Goal: Task Accomplishment & Management: Manage account settings

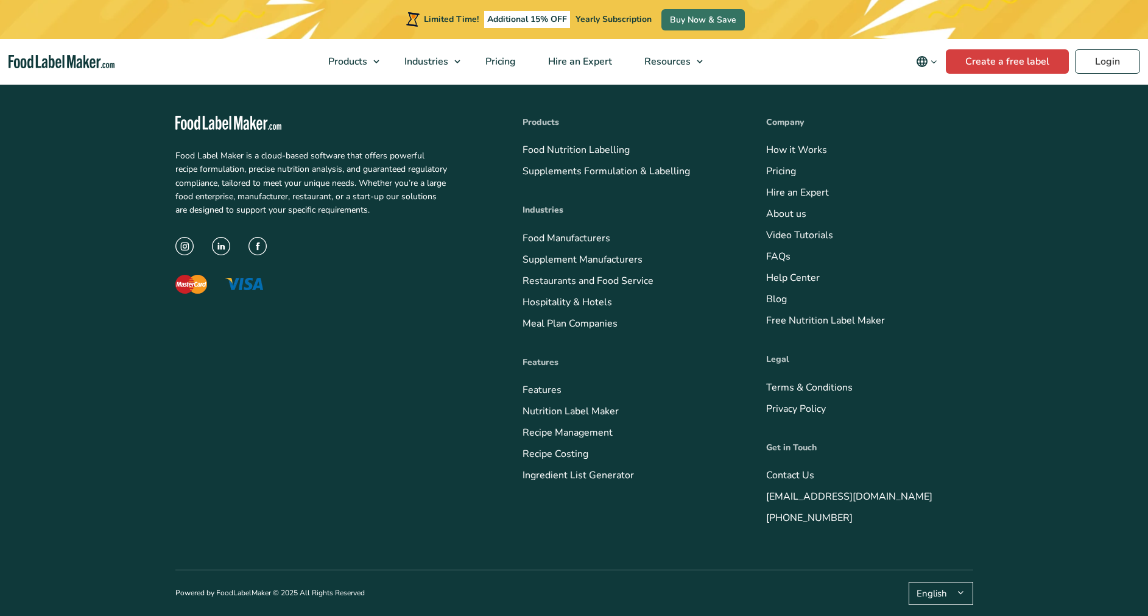
copy link "[PHONE_NUMBER]"
click at [1099, 61] on link "Login" at bounding box center [1107, 61] width 65 height 24
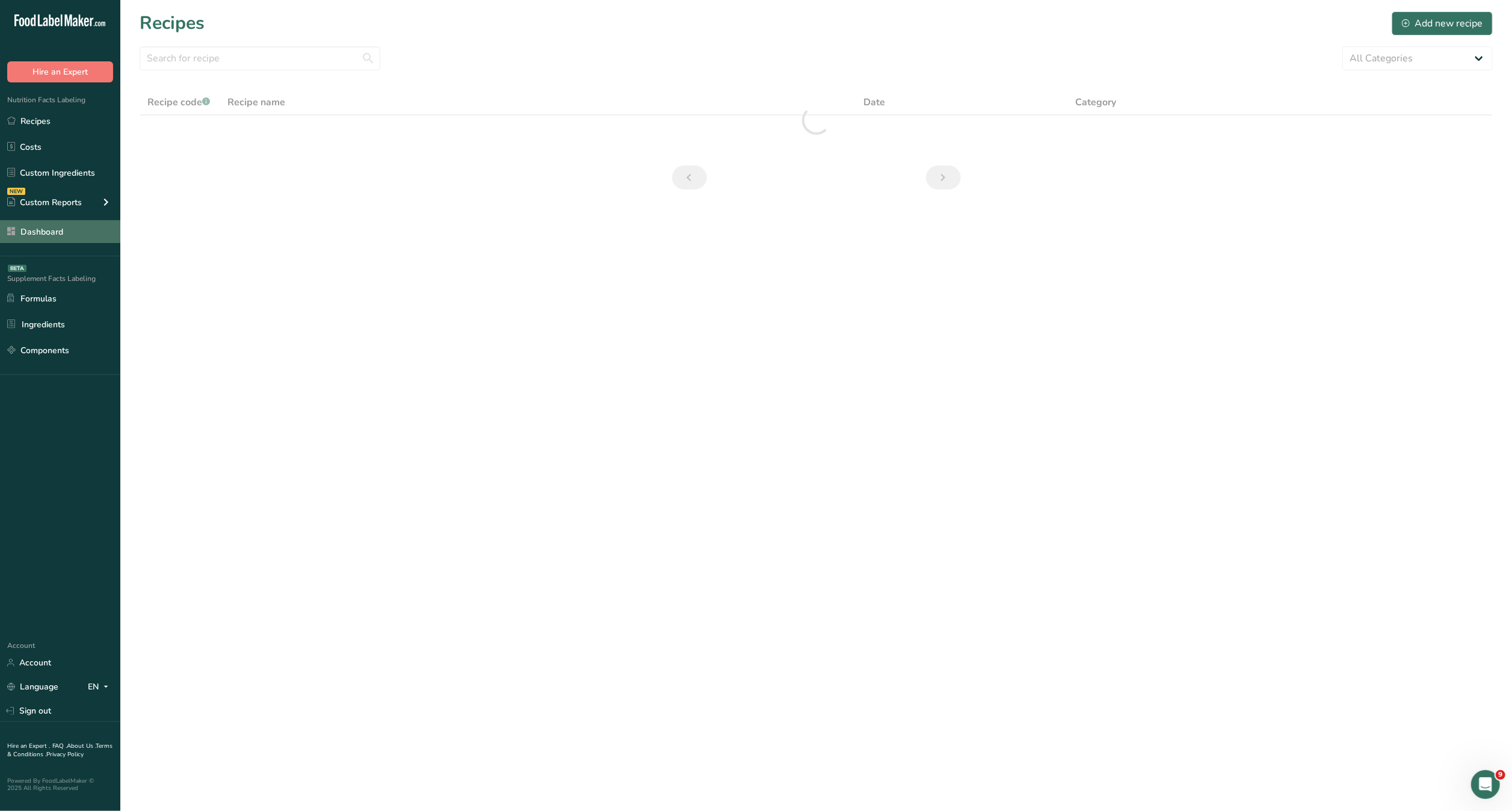
click at [56, 231] on link "Dashboard" at bounding box center [60, 231] width 121 height 23
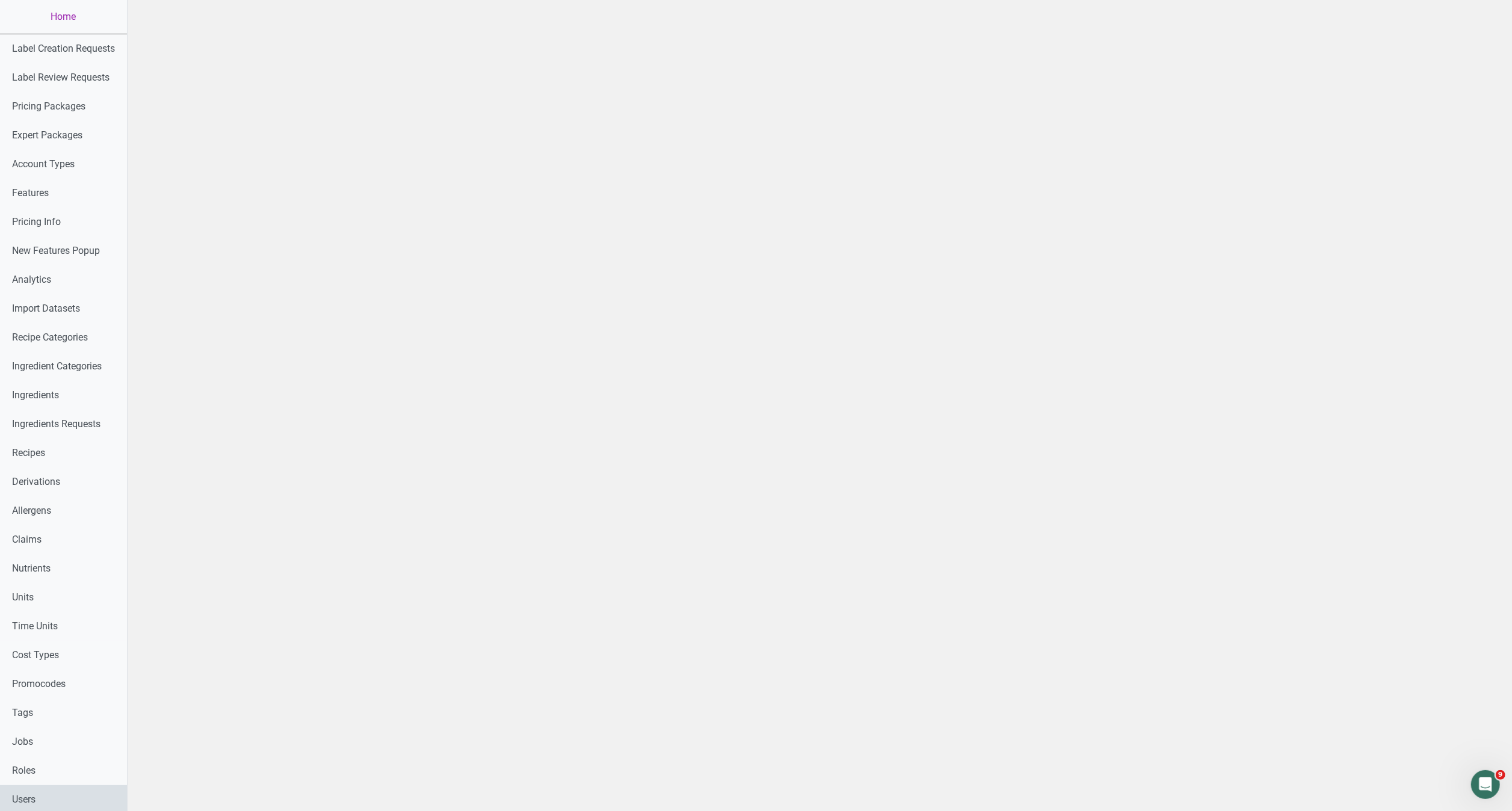
click at [42, 795] on link "Users" at bounding box center [63, 799] width 126 height 29
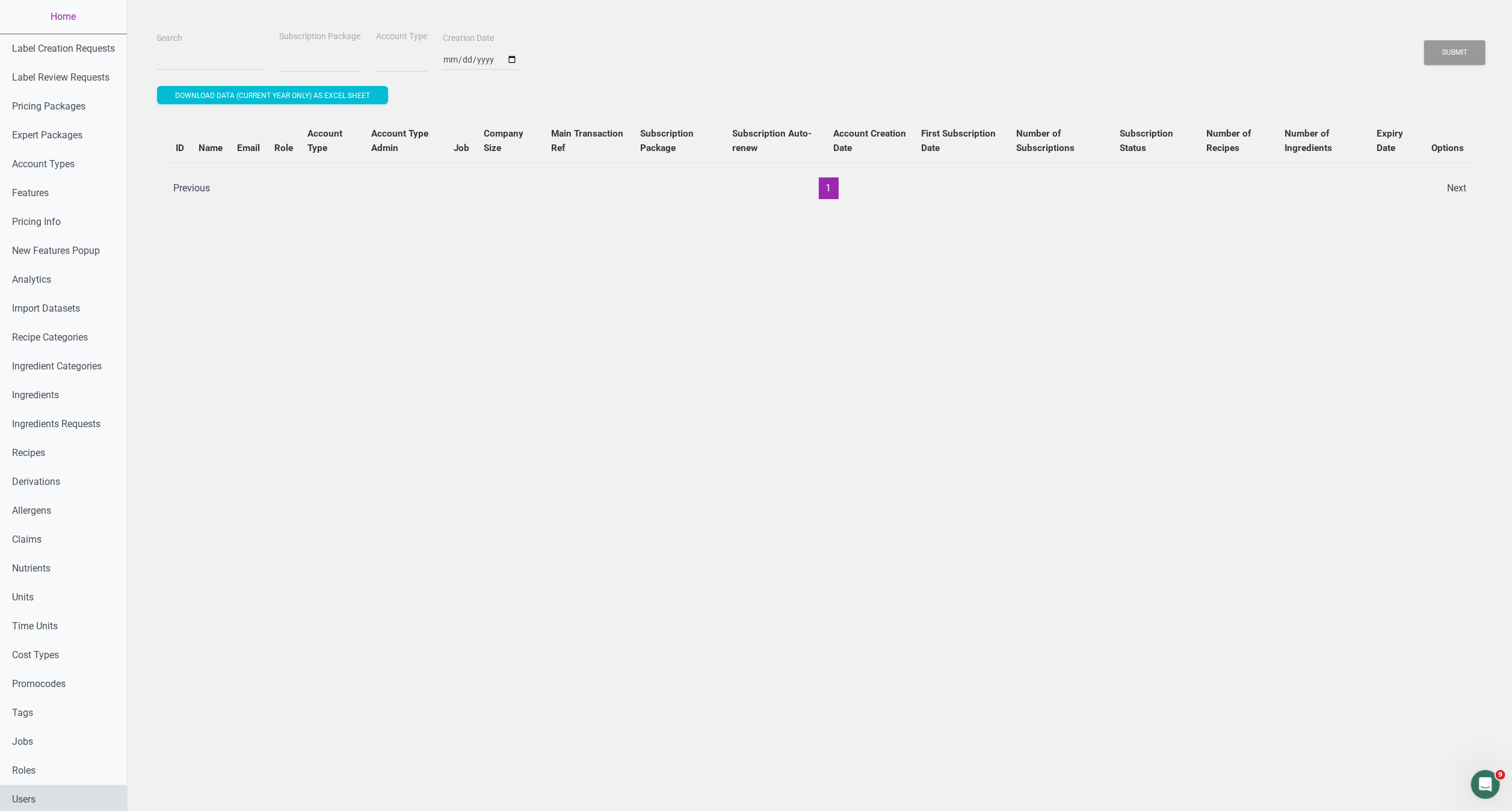
select select
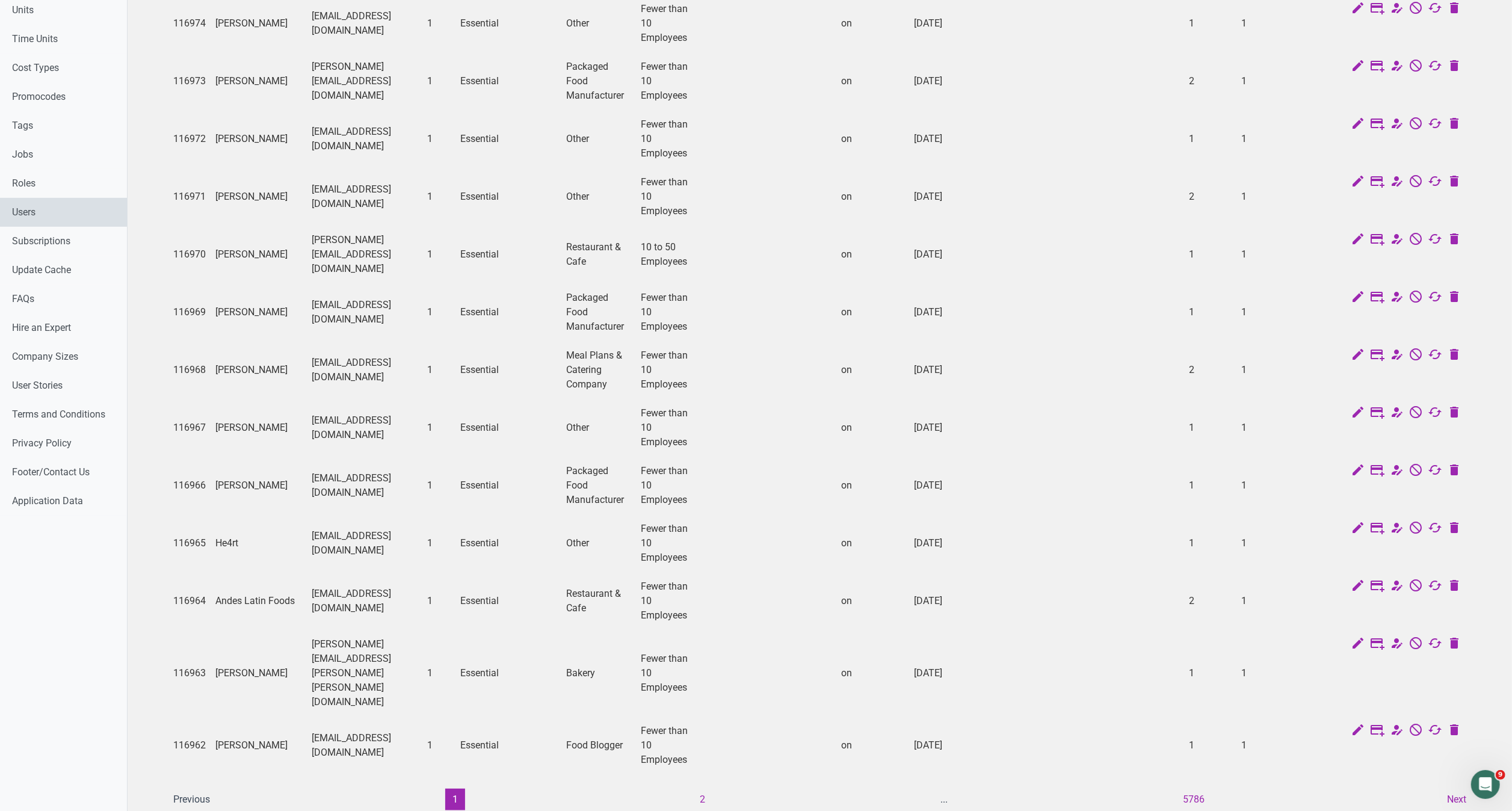
scroll to position [589, 0]
click at [711, 787] on button "2" at bounding box center [704, 798] width 20 height 22
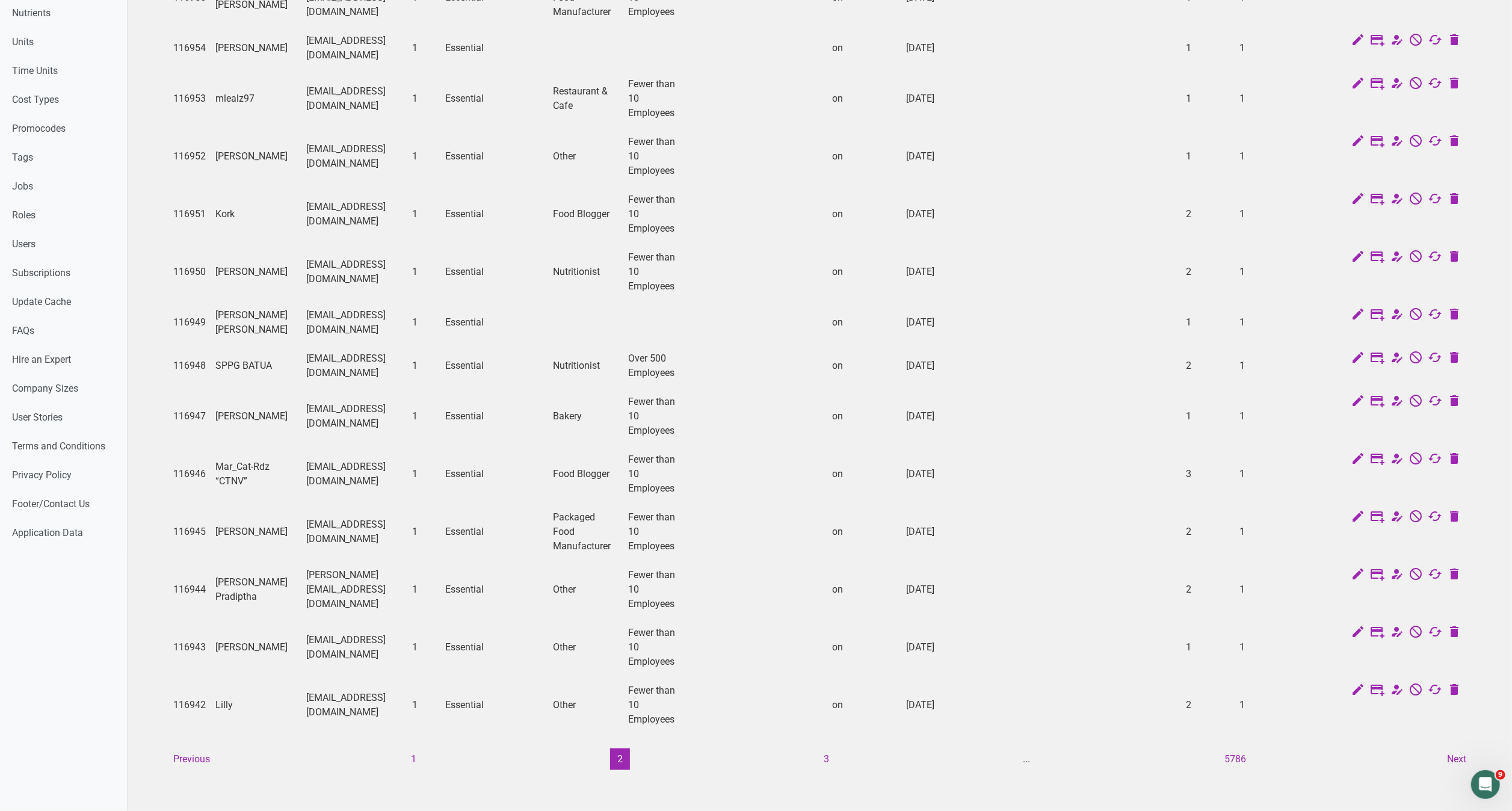
click at [798, 810] on div "Search Subscription Package -- select an option -- Monthly Yearly Quarterly Fre…" at bounding box center [819, 127] width 1385 height 1366
click at [826, 749] on button "3" at bounding box center [826, 760] width 20 height 22
